Goal: Task Accomplishment & Management: Manage account settings

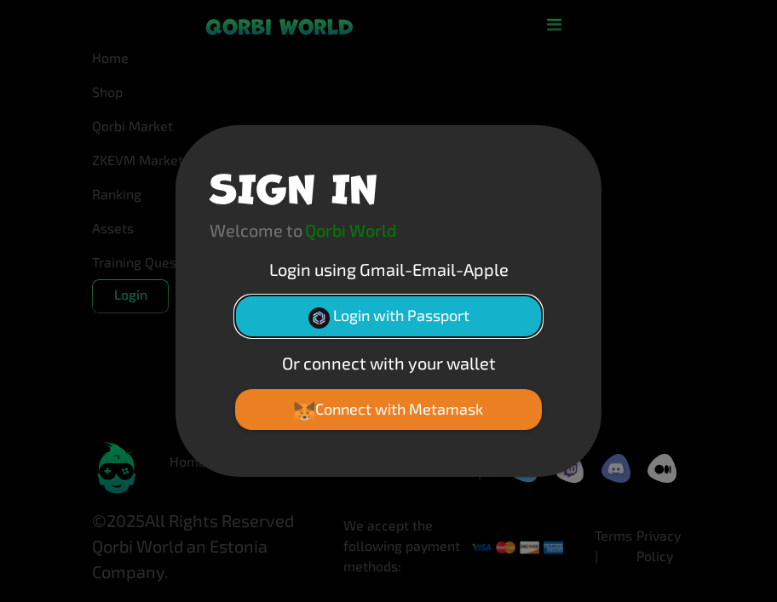
click at [354, 324] on button "Login with Passport" at bounding box center [388, 316] width 307 height 41
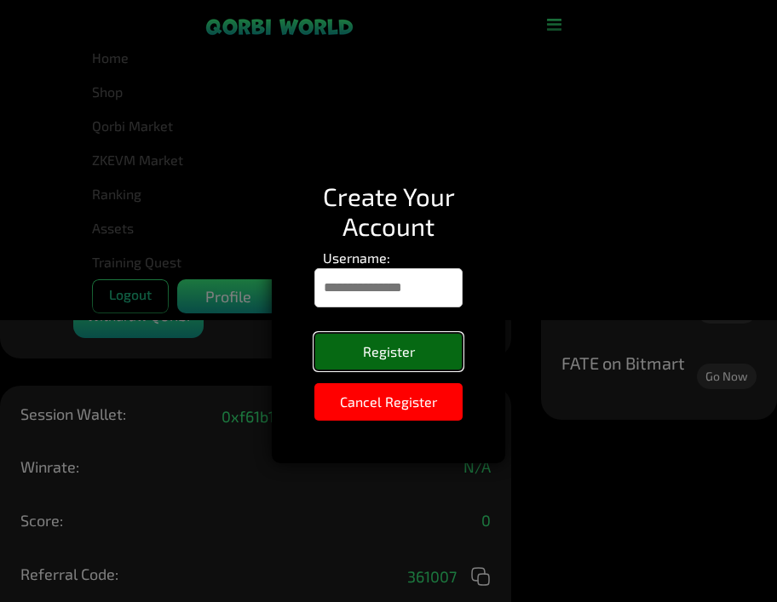
click at [388, 353] on button "Register" at bounding box center [388, 351] width 148 height 37
type input "**********"
click at [382, 343] on button "Register" at bounding box center [388, 351] width 148 height 37
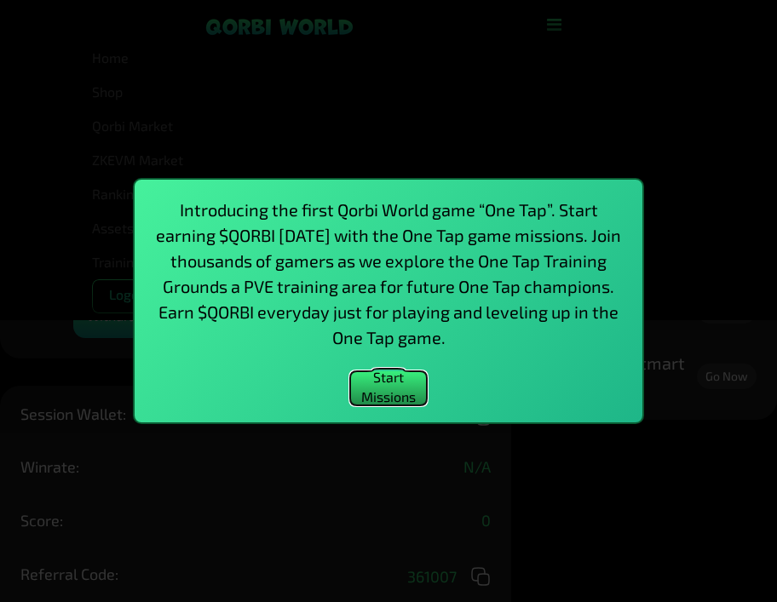
click at [401, 390] on button "Start Missions" at bounding box center [388, 388] width 77 height 34
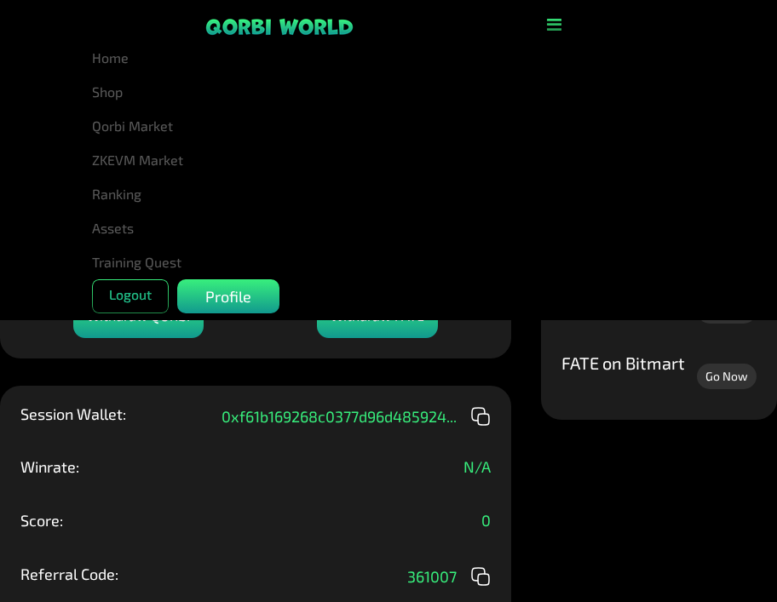
click at [554, 26] on icon "button" at bounding box center [554, 24] width 14 height 17
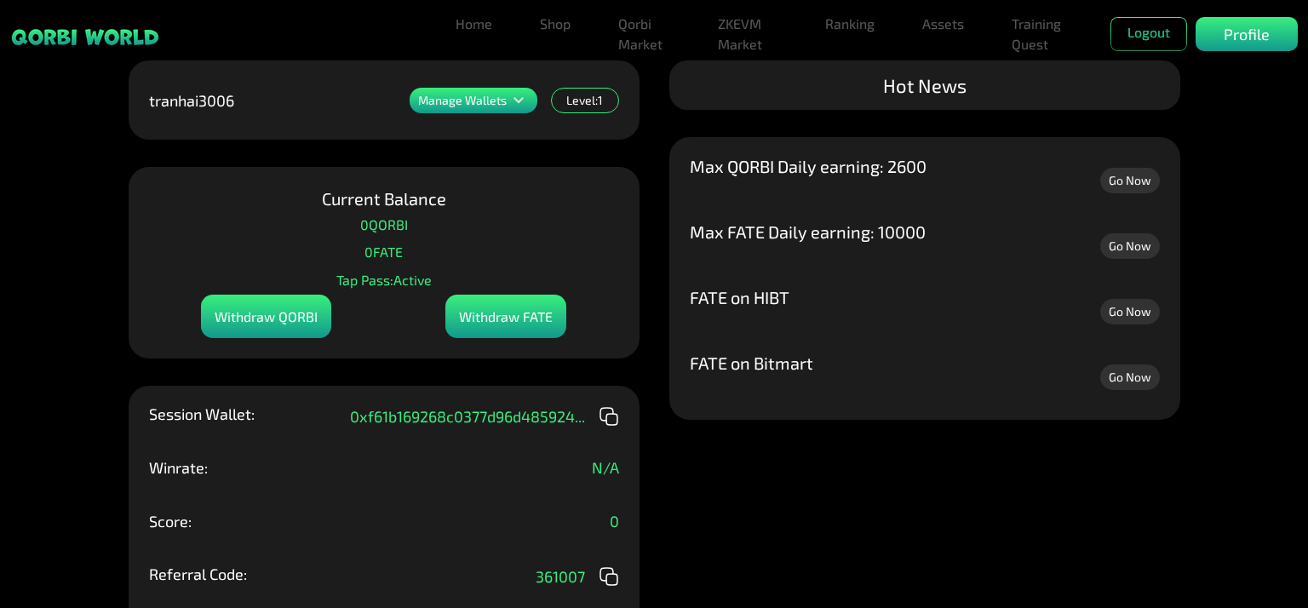
click at [776, 513] on div "Manage Wallets Add one or more wallets to showcase all your Items in one place.…" at bounding box center [654, 304] width 1308 height 608
click at [776, 506] on div "Manage Wallets Add one or more wallets to showcase all your Items in one place.…" at bounding box center [654, 304] width 1308 height 608
click at [776, 183] on link "Go Now" at bounding box center [1130, 181] width 60 height 26
click at [776, 246] on link "Go Now" at bounding box center [1130, 246] width 60 height 26
click at [776, 28] on link "Training Quest" at bounding box center [1041, 34] width 72 height 55
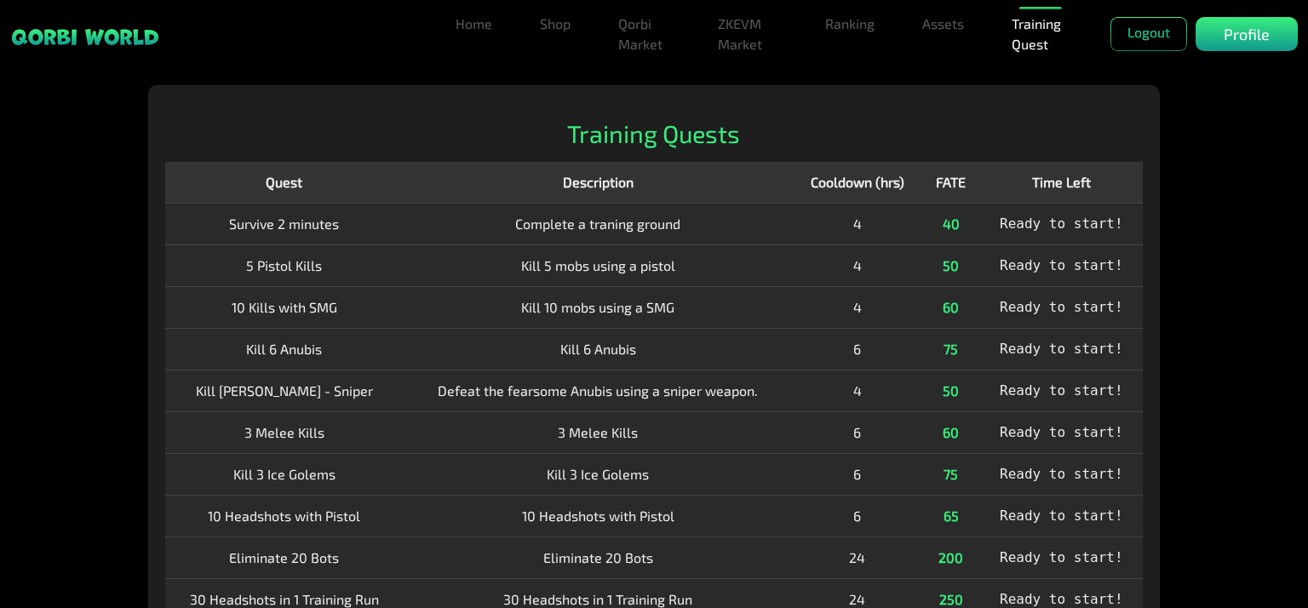
click at [776, 224] on span "Ready to start!" at bounding box center [1061, 223] width 123 height 16
click at [776, 181] on div "Home Shop Qorbi Market ZKEVM Market Ranking Assets Assets Bundles Forge Burn Eg…" at bounding box center [654, 456] width 1308 height 743
click at [743, 42] on link "ZKEVM Market" at bounding box center [747, 34] width 73 height 55
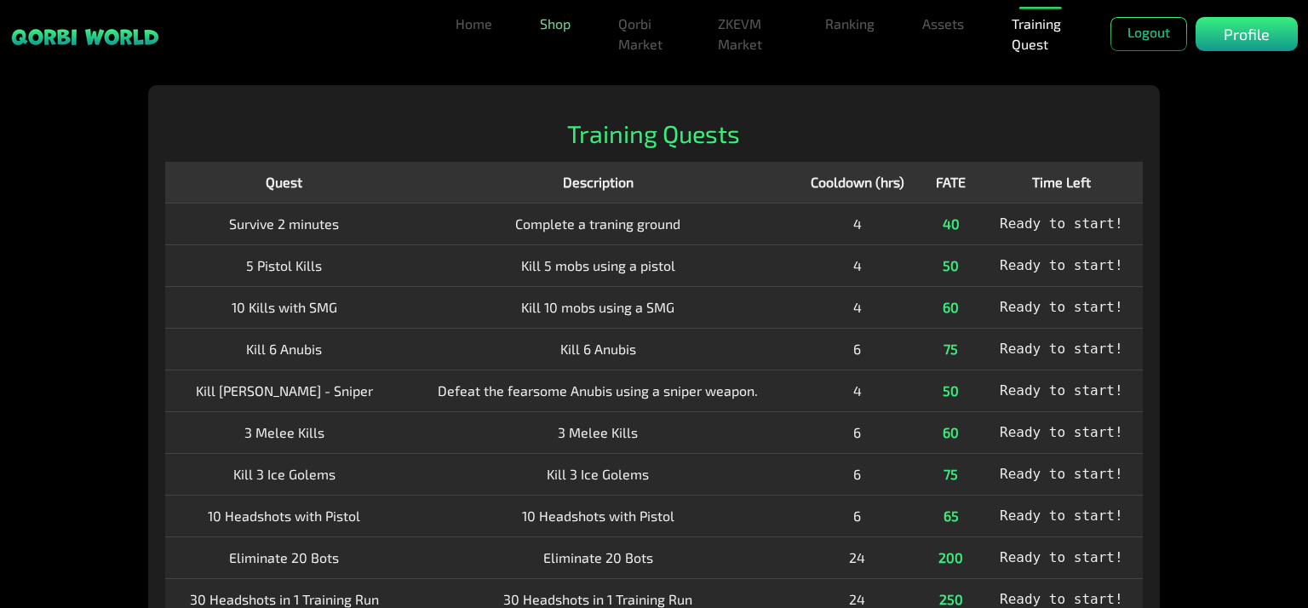
click at [554, 28] on link "Shop" at bounding box center [555, 24] width 44 height 34
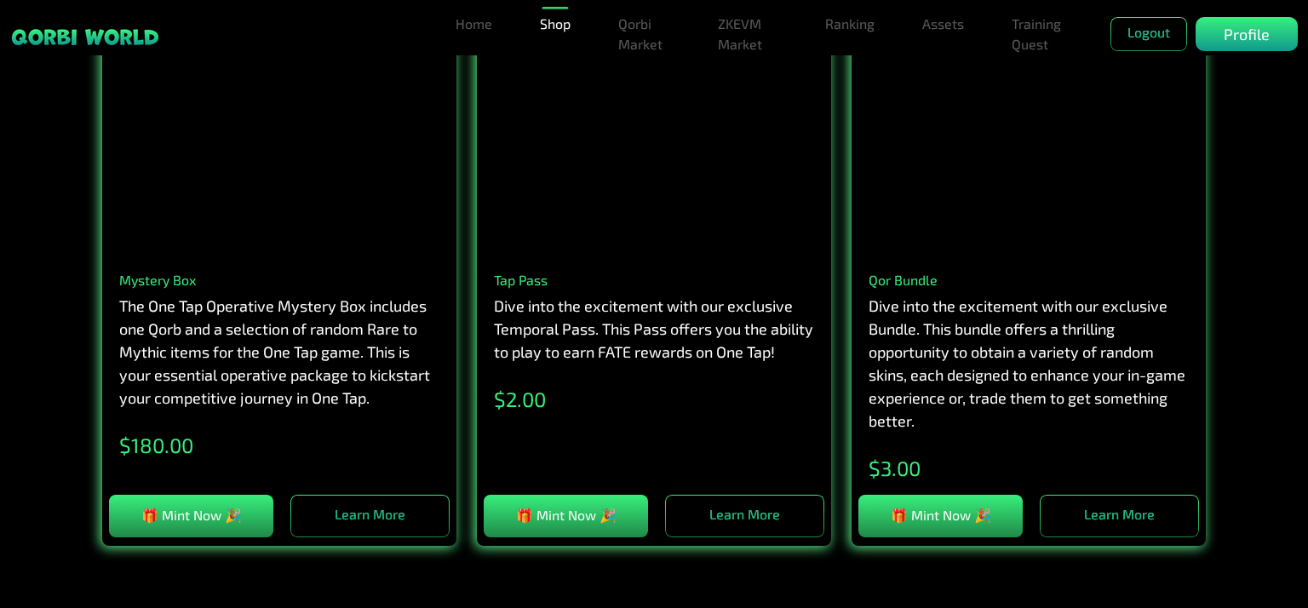
scroll to position [170, 0]
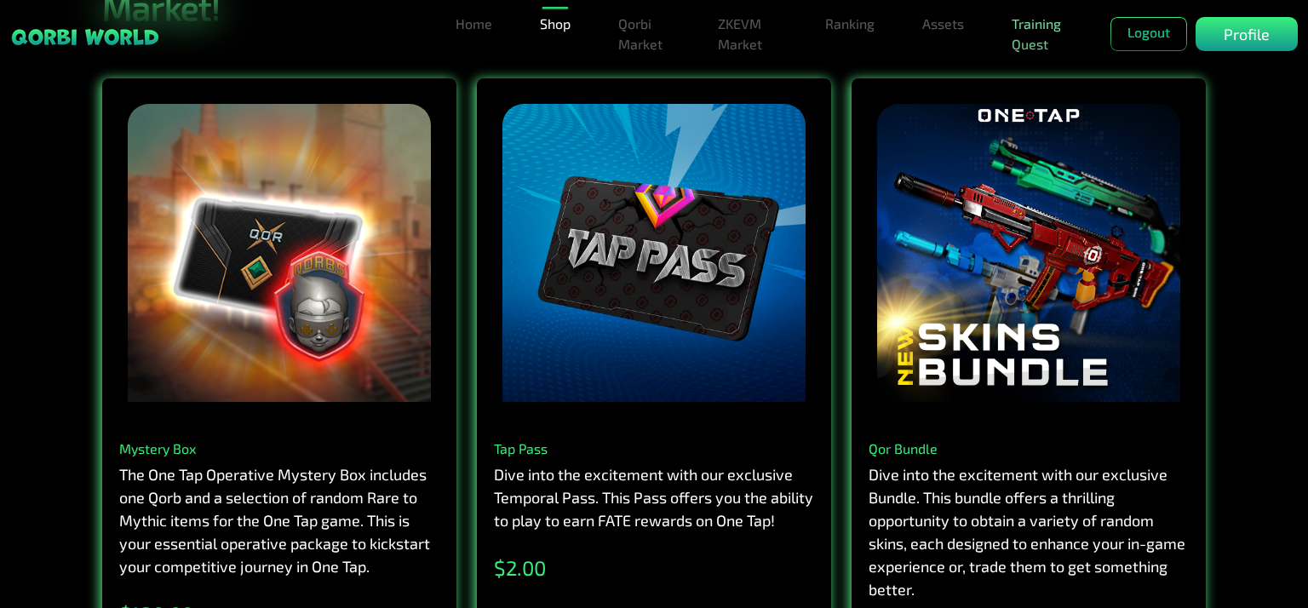
click at [776, 33] on link "Training Quest" at bounding box center [1041, 34] width 72 height 55
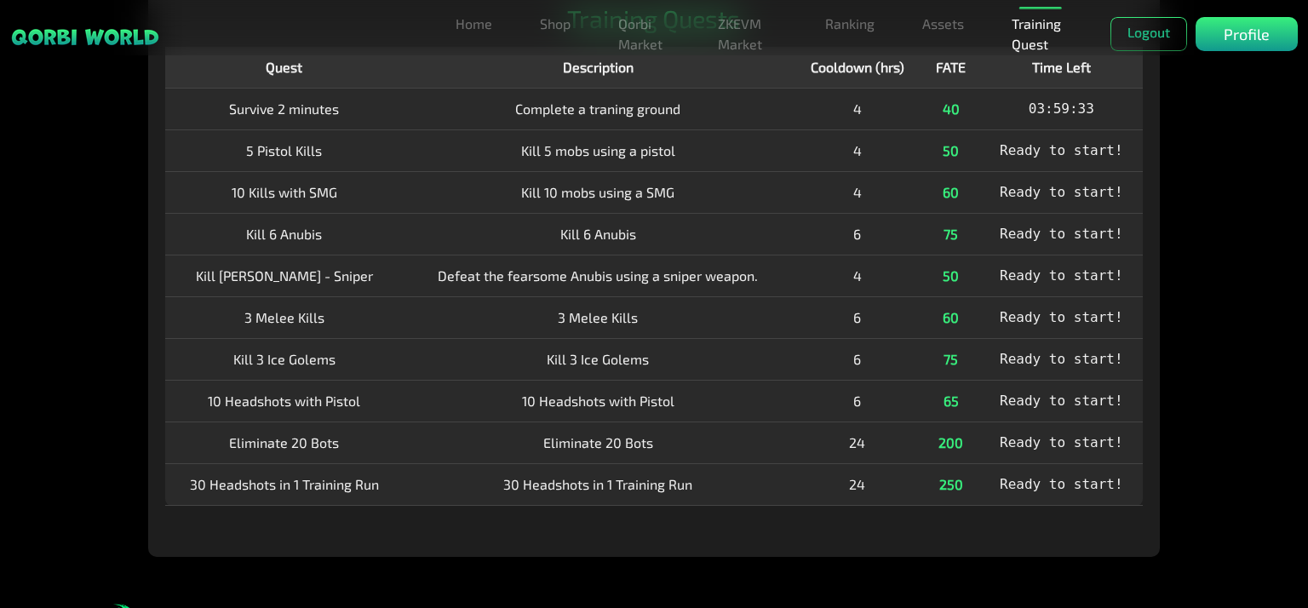
scroll to position [44, 0]
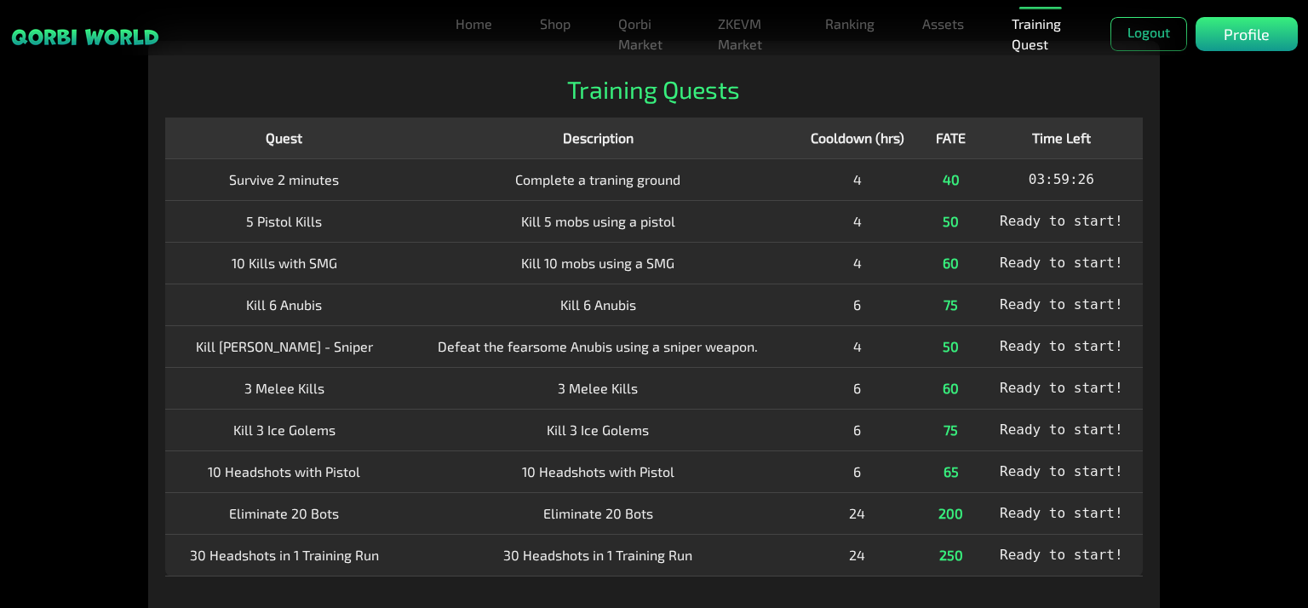
click at [776, 219] on span "Ready to start!" at bounding box center [1061, 221] width 123 height 16
click at [776, 213] on div "Home Shop Qorbi Market ZKEVM Market Ranking Assets Assets Bundles Forge Burn Eg…" at bounding box center [654, 412] width 1308 height 743
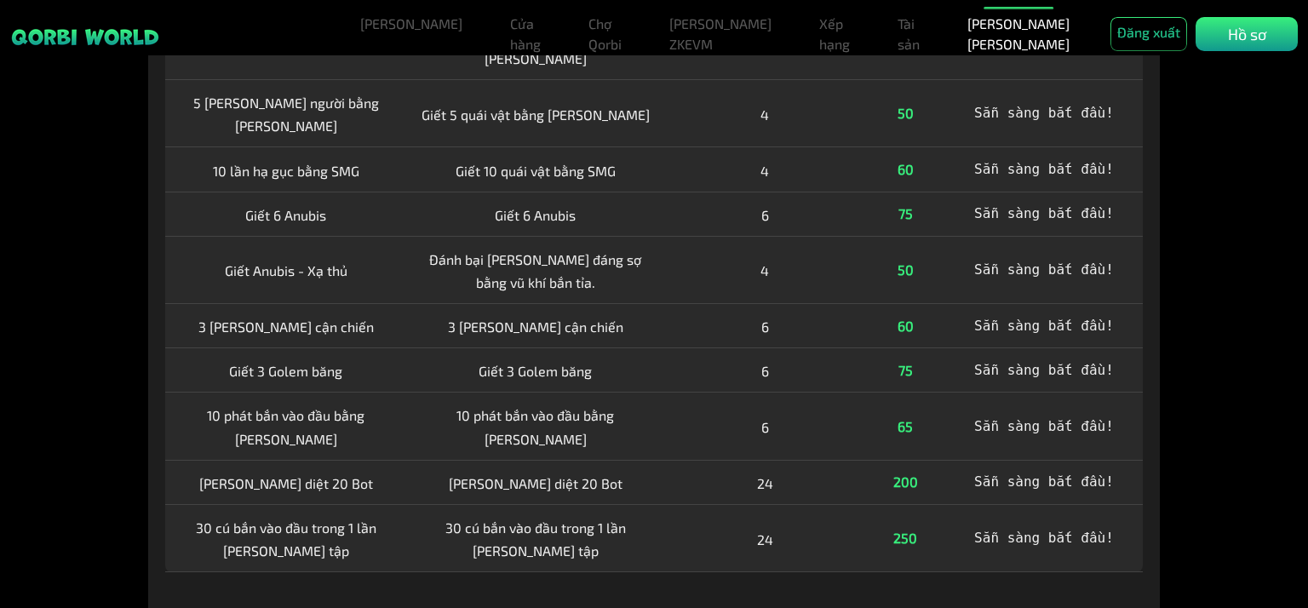
scroll to position [129, 0]
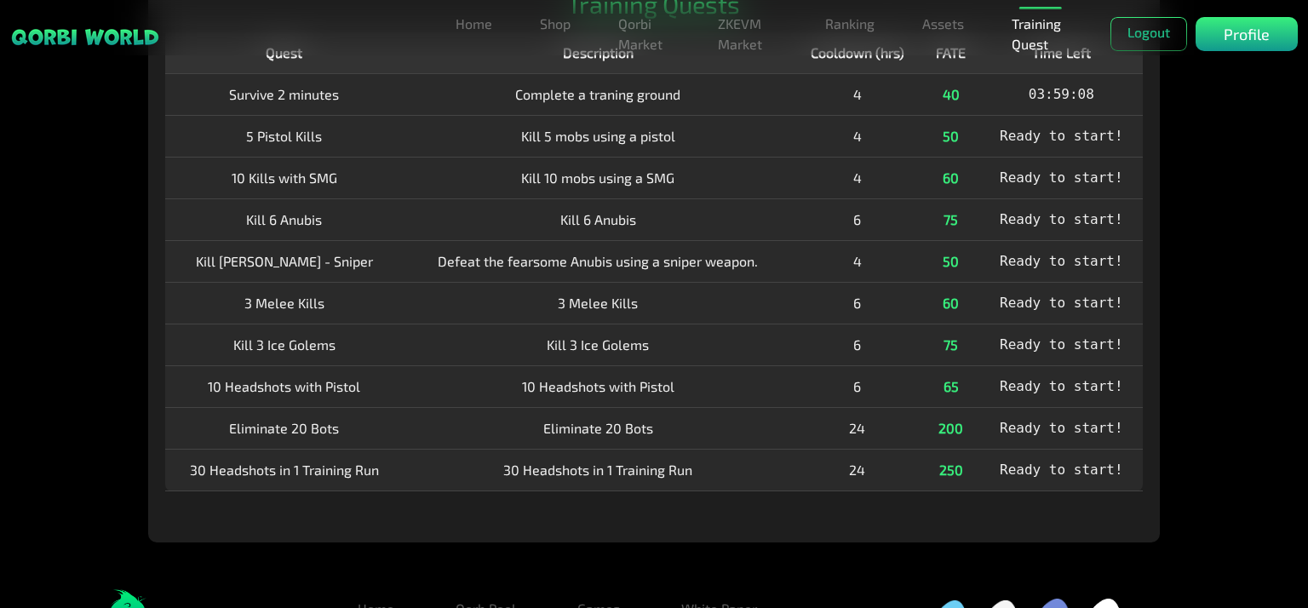
click at [776, 198] on div "Home Shop Qorbi Market ZKEVM Market Ranking Assets Assets Bundles Forge Burn Eg…" at bounding box center [654, 327] width 1308 height 743
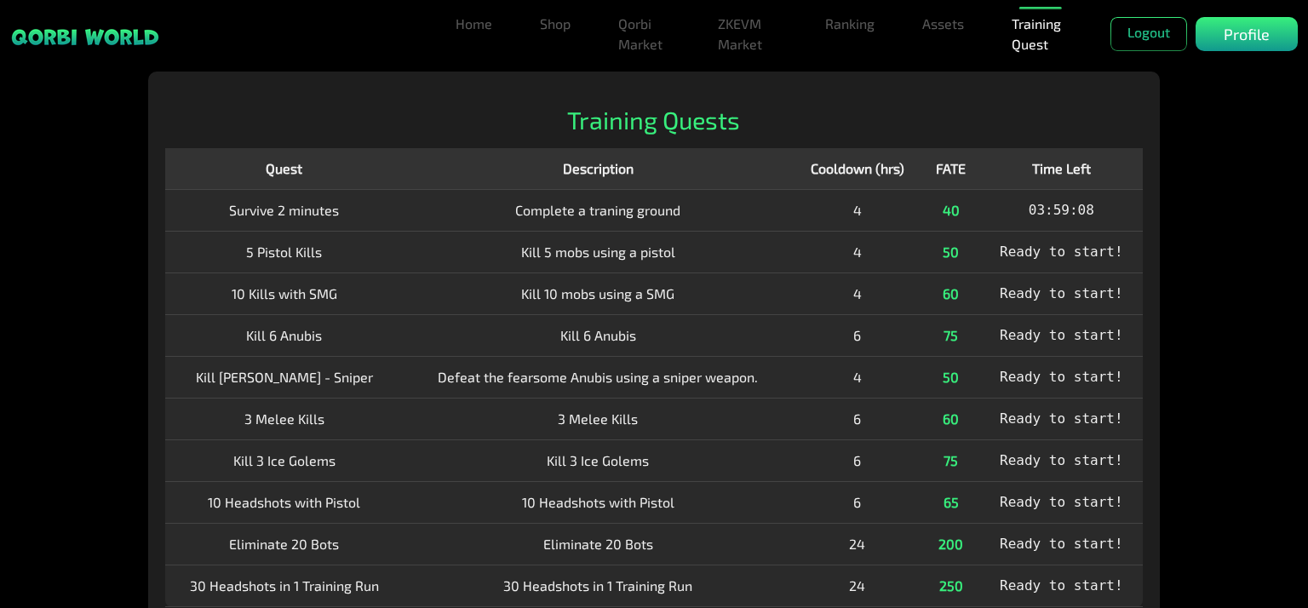
scroll to position [0, 0]
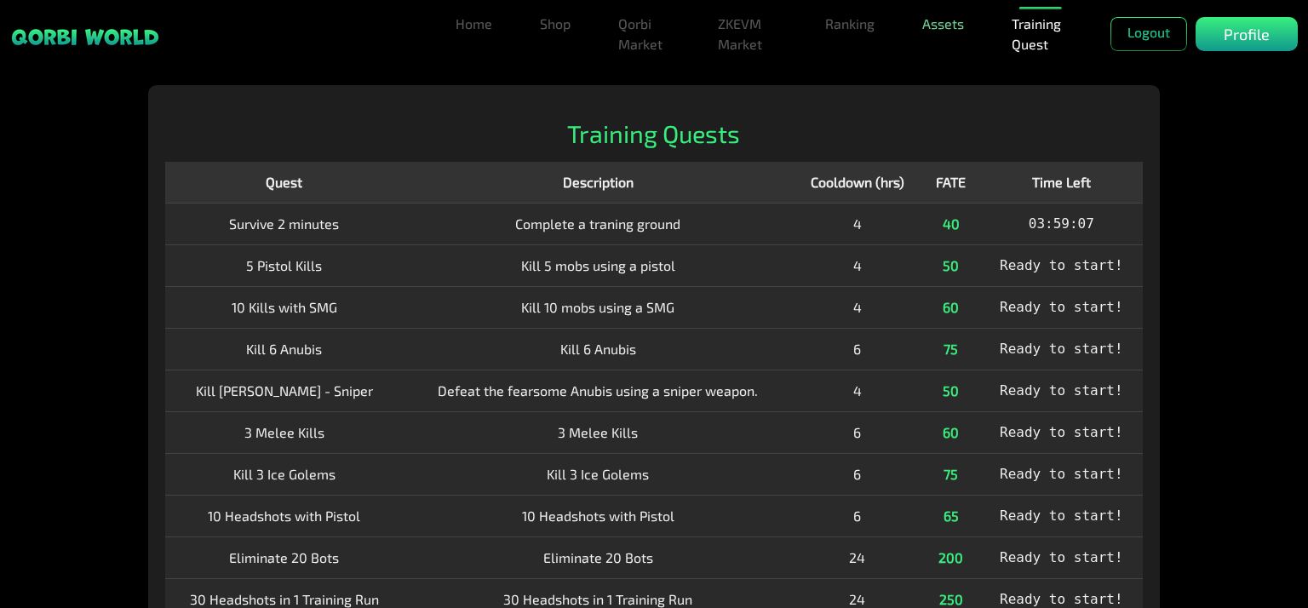
click at [776, 33] on link "Assets" at bounding box center [942, 24] width 55 height 34
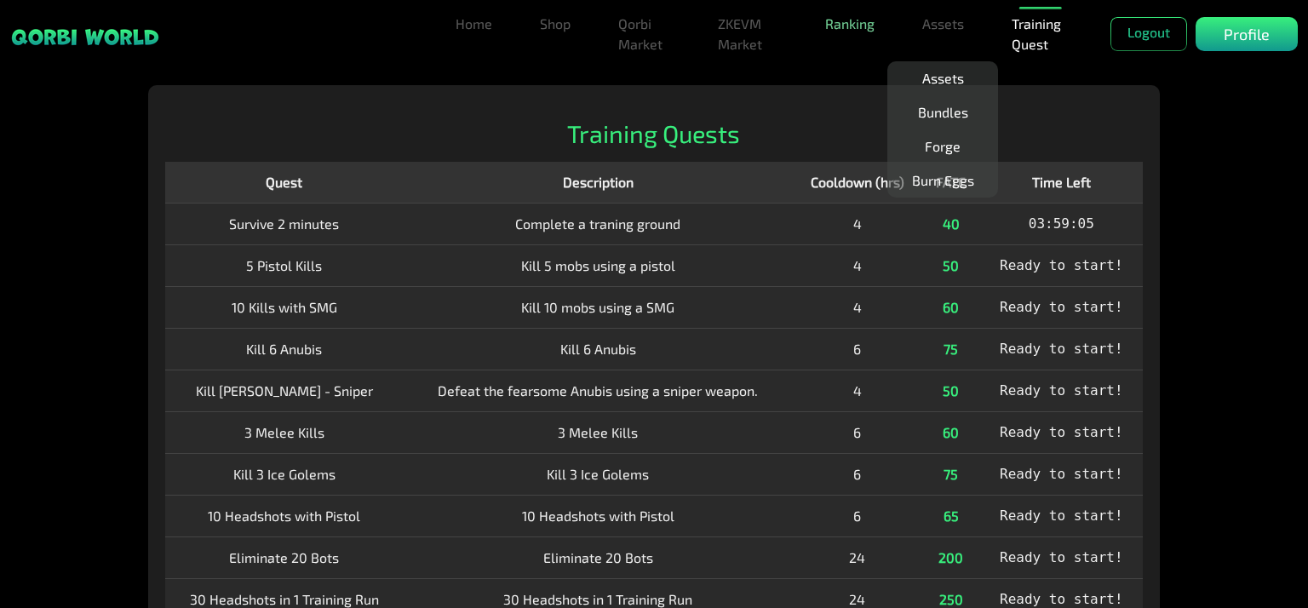
click at [776, 28] on link "Ranking" at bounding box center [849, 24] width 63 height 34
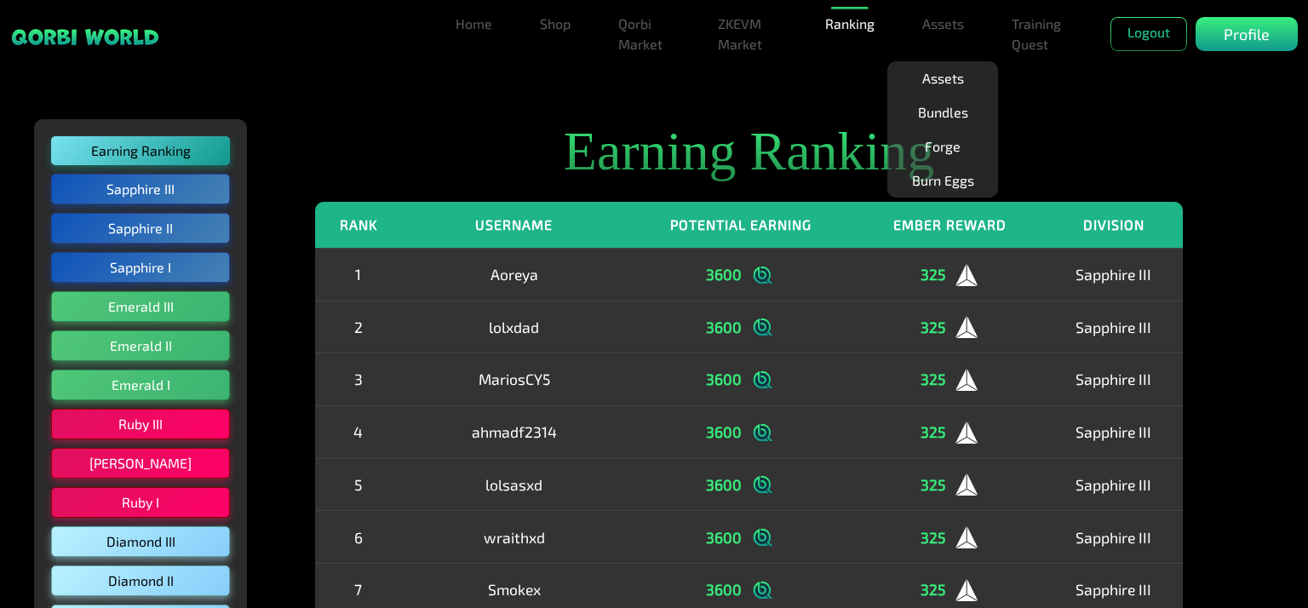
click at [456, 130] on h2 "Earning Ranking" at bounding box center [749, 152] width 868 height 66
click at [121, 203] on button "Sapphire III" at bounding box center [141, 189] width 188 height 32
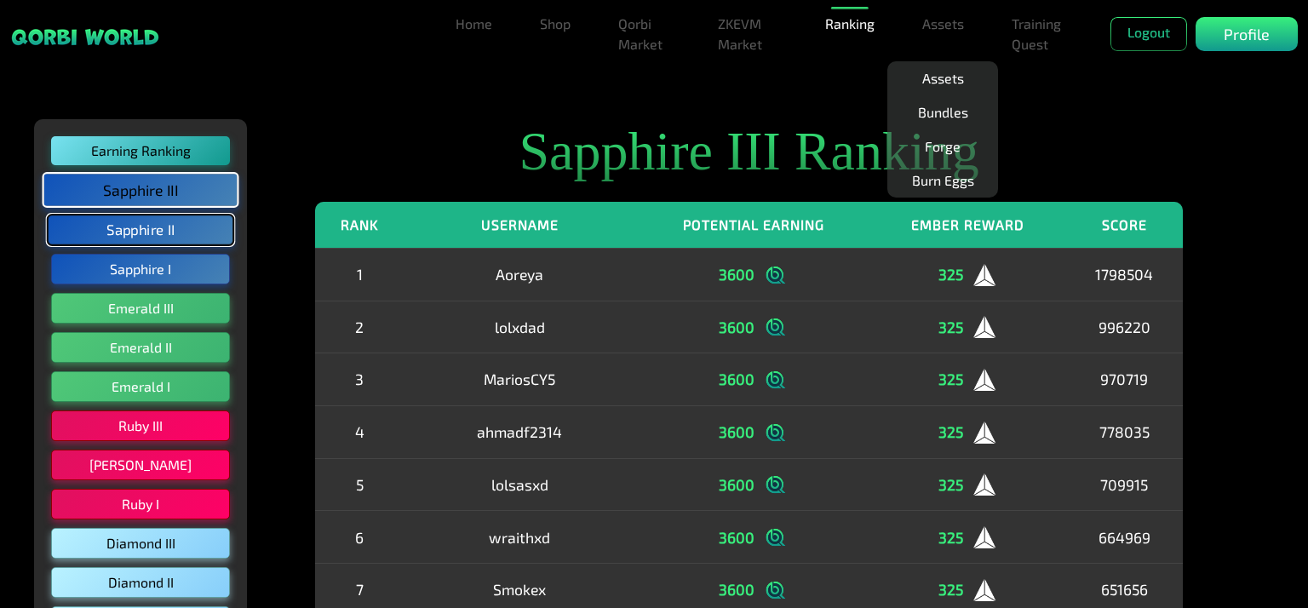
click at [130, 238] on button "Sapphire II" at bounding box center [141, 230] width 188 height 32
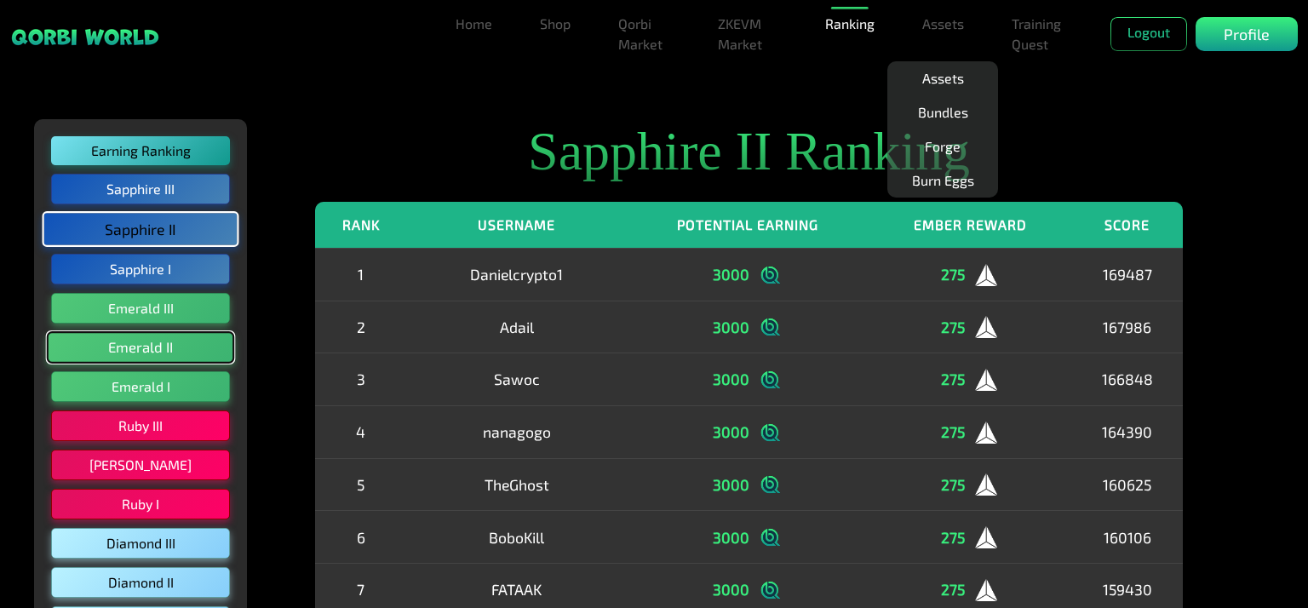
click at [128, 352] on button "Emerald II" at bounding box center [141, 347] width 188 height 32
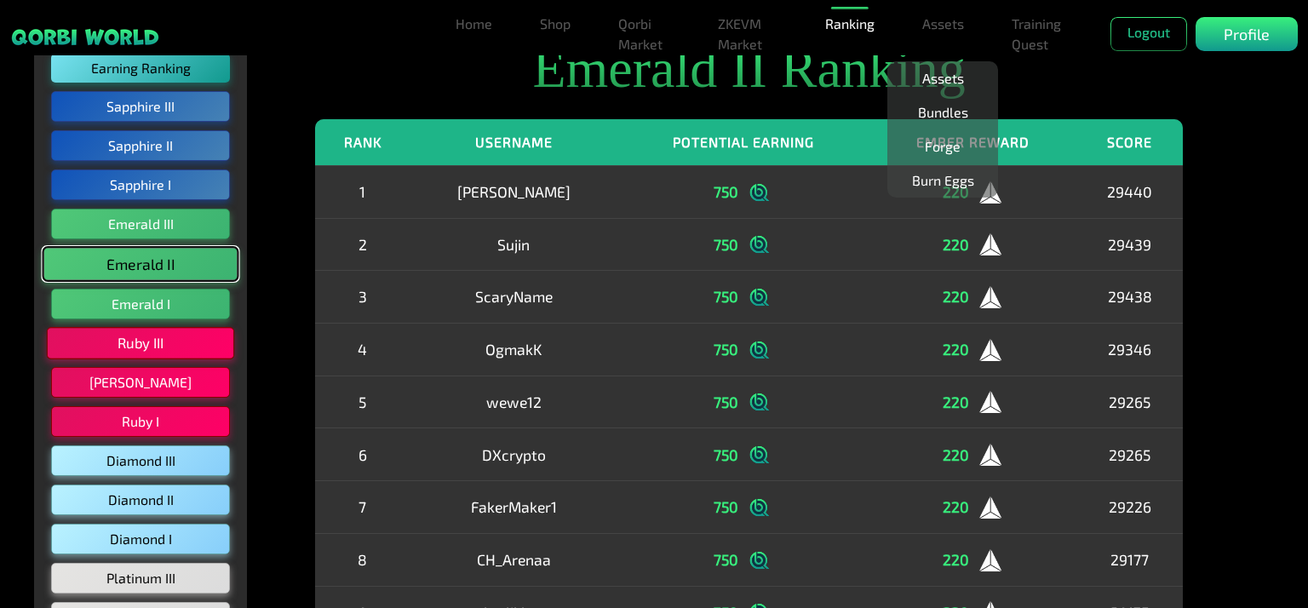
scroll to position [341, 0]
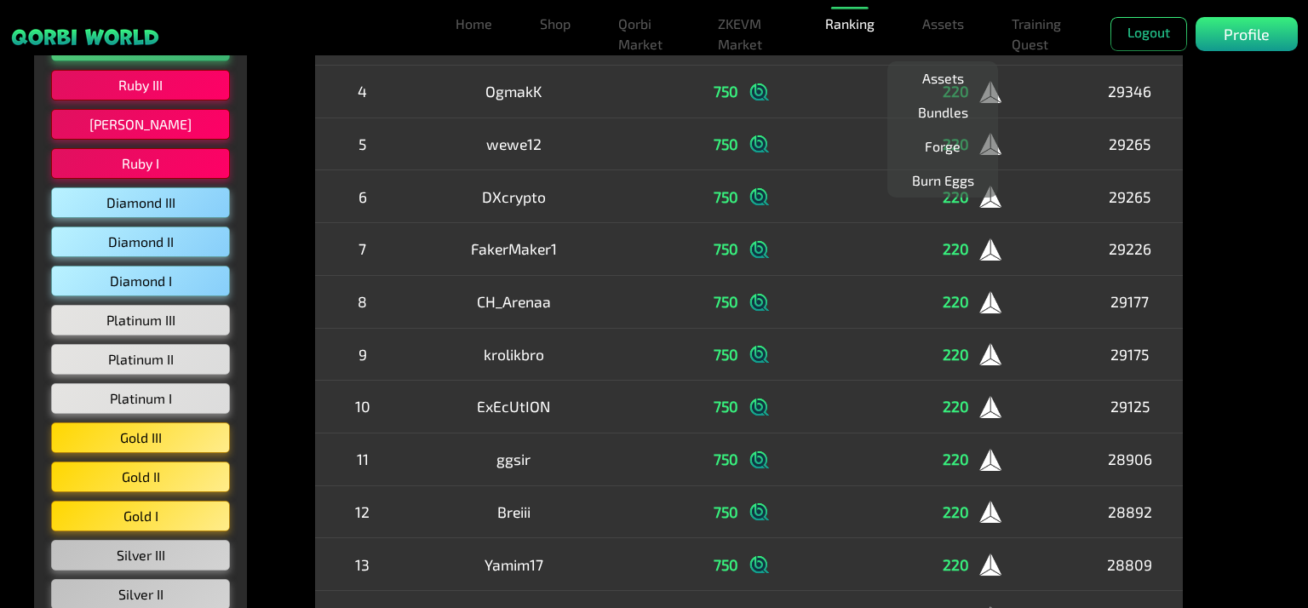
click at [129, 448] on div "Earning Ranking Sapphire III Sapphire II Sapphire I Emerald III Emerald II Emer…" at bounding box center [140, 281] width 213 height 1005
click at [129, 585] on button "Silver II" at bounding box center [141, 594] width 188 height 32
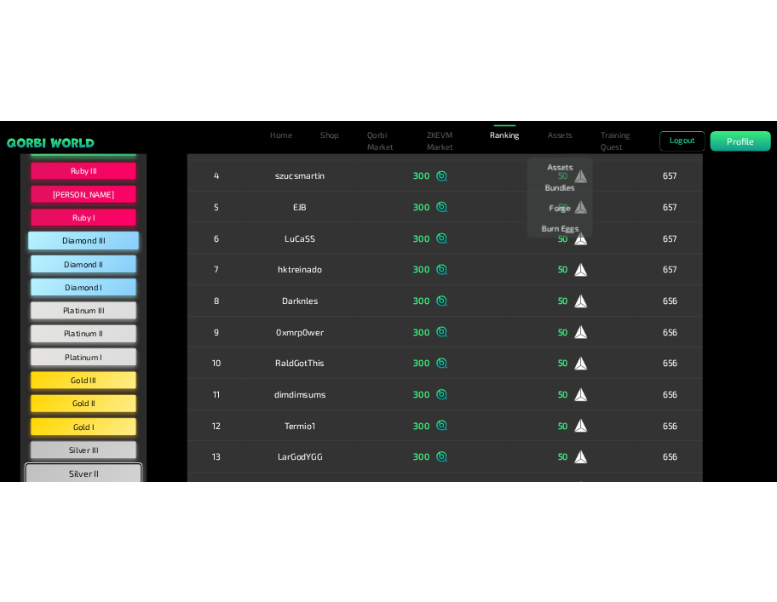
scroll to position [0, 0]
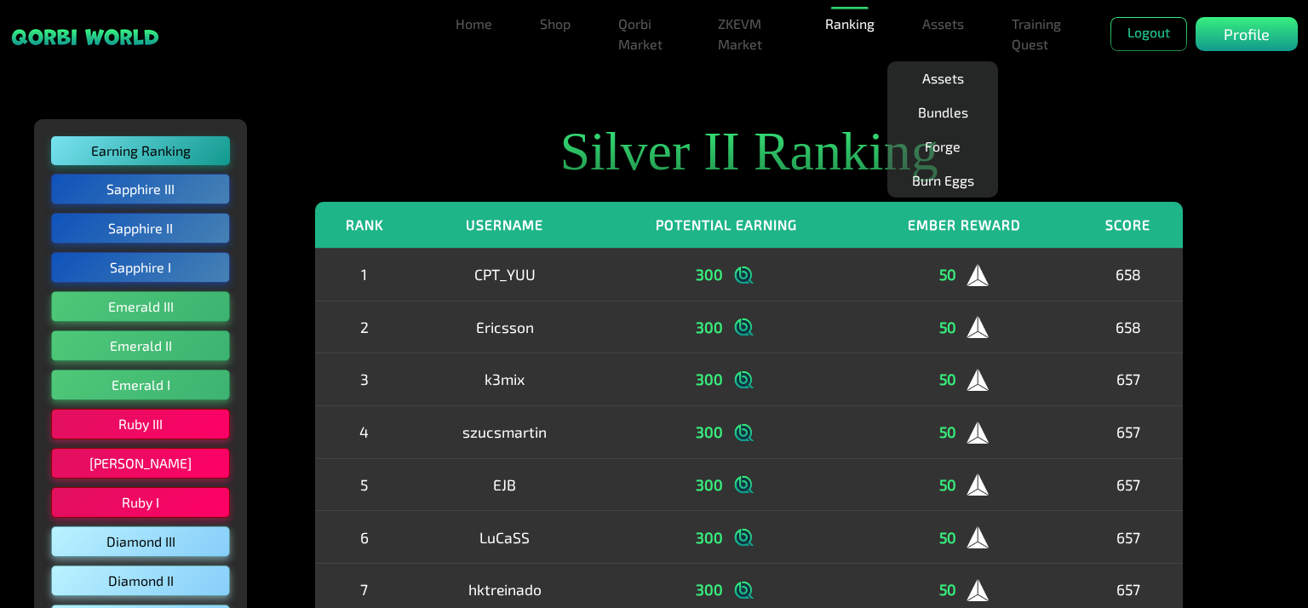
click at [776, 37] on link "Training Quest" at bounding box center [1041, 34] width 72 height 55
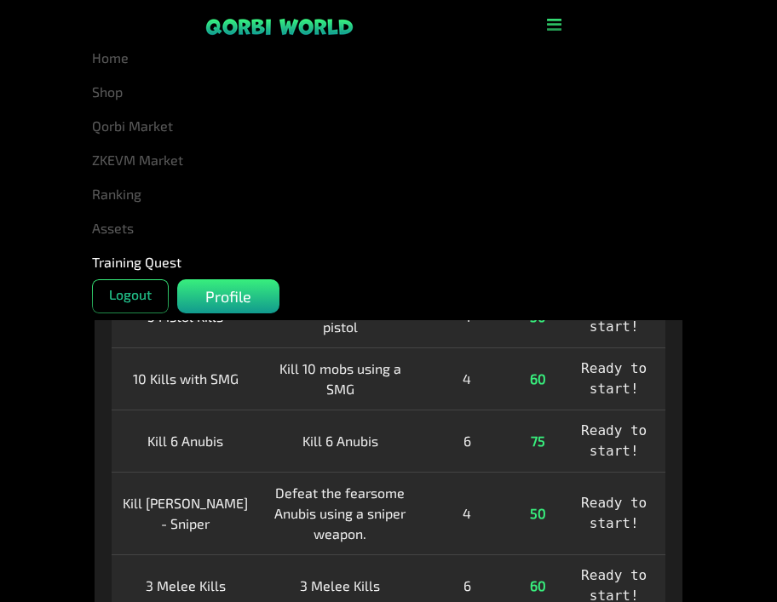
click at [550, 26] on icon "button" at bounding box center [554, 24] width 14 height 17
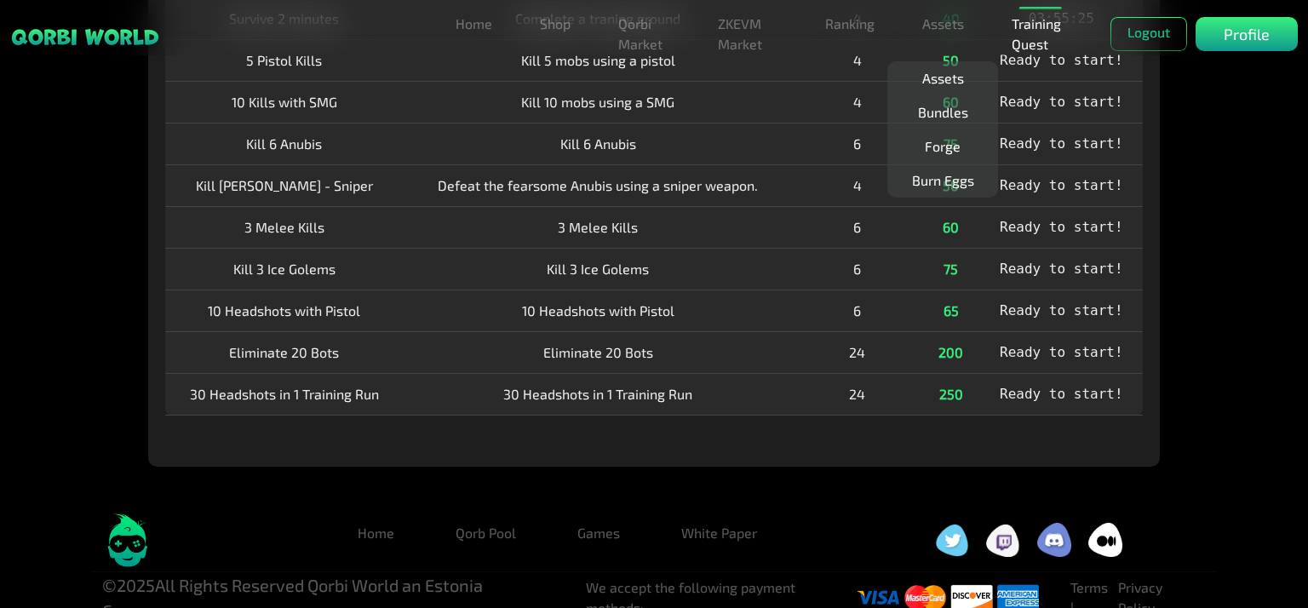
scroll to position [218, 0]
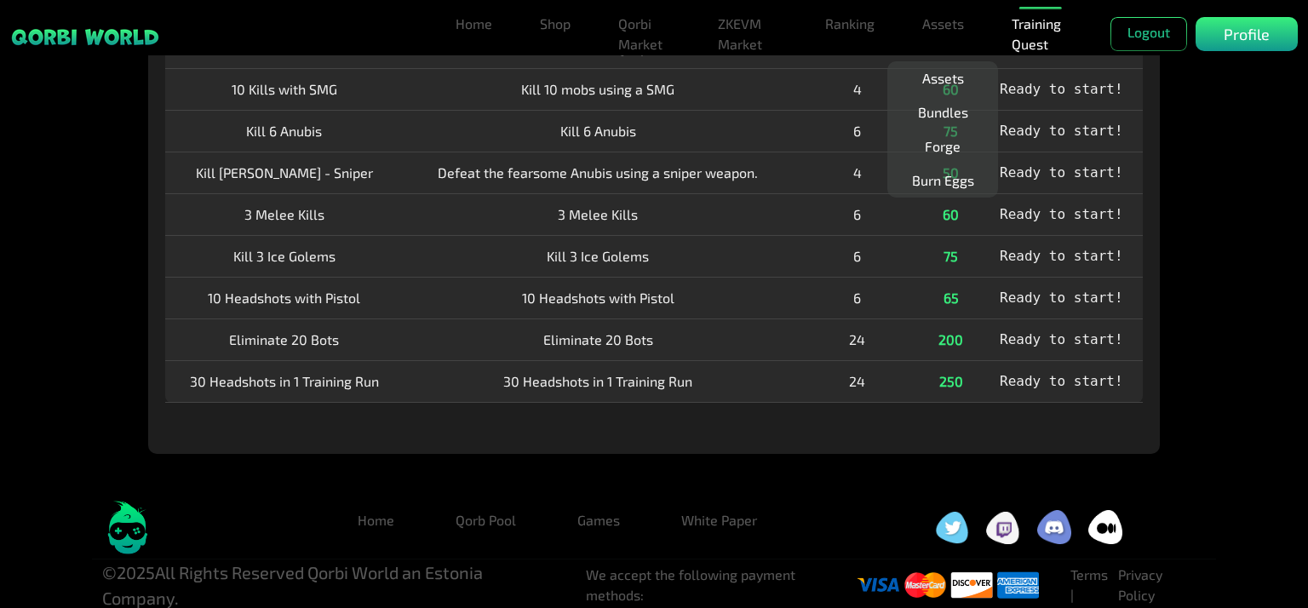
click at [776, 522] on img at bounding box center [952, 527] width 34 height 33
